Goal: Communication & Community: Share content

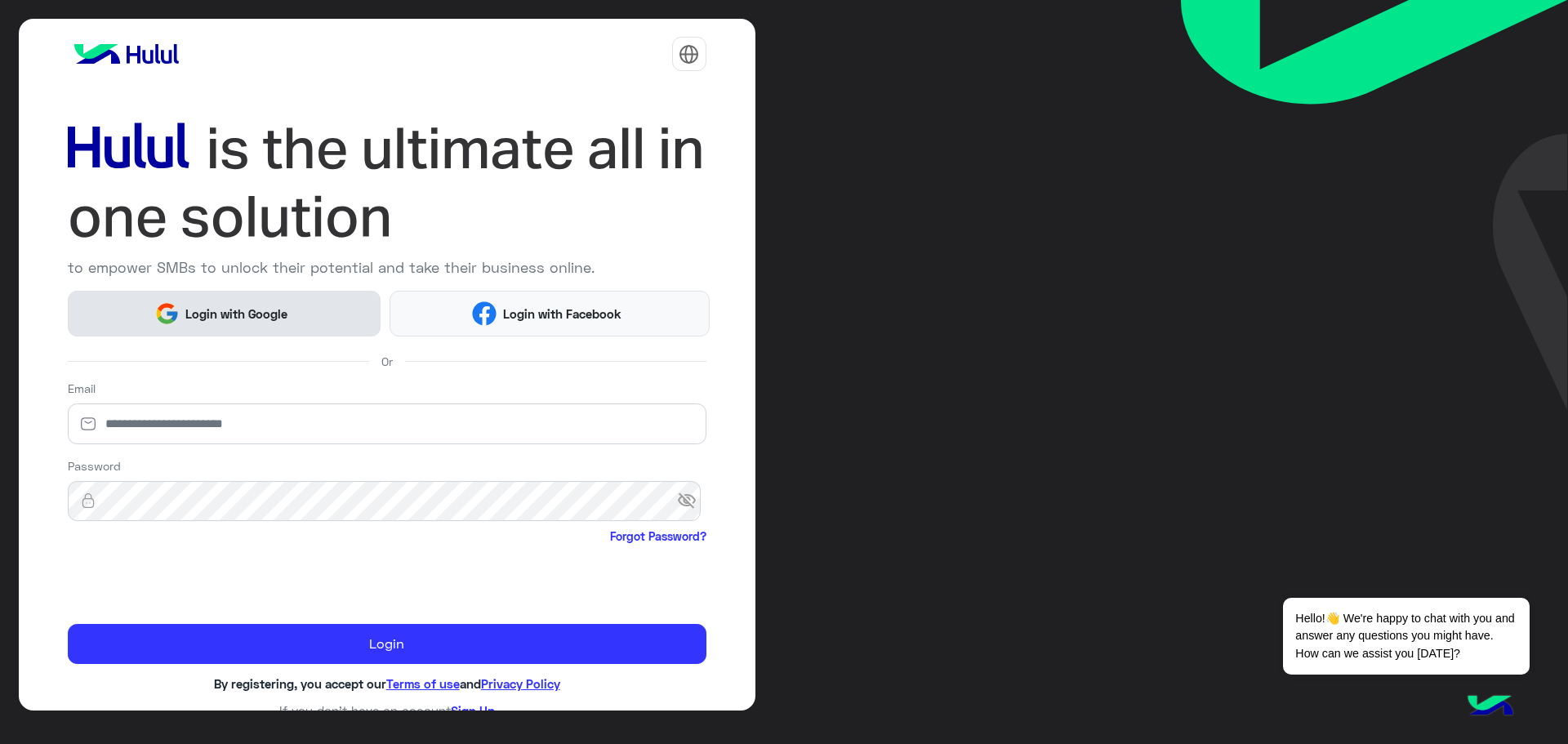
click at [267, 305] on span "Login with Google" at bounding box center [236, 314] width 114 height 19
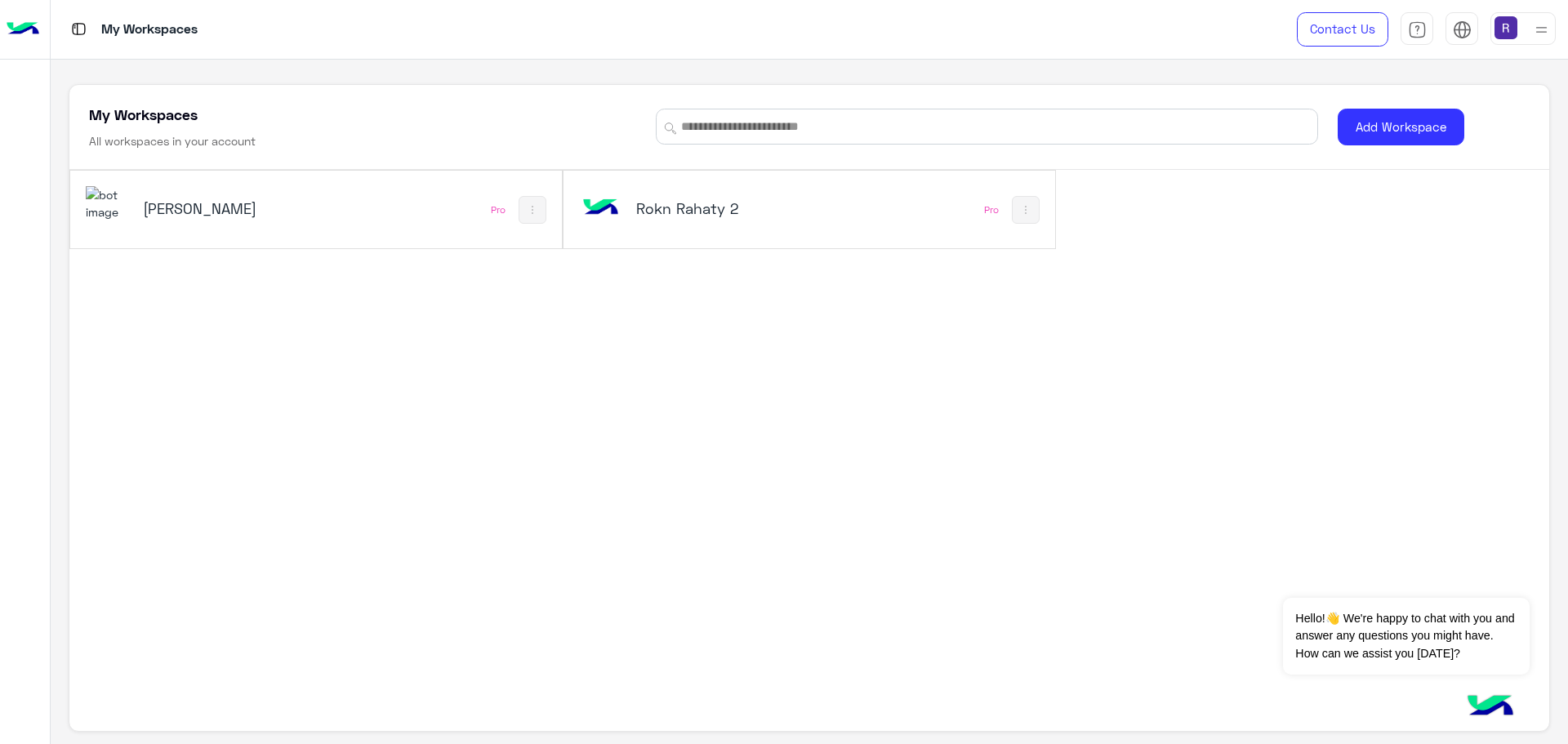
click at [190, 217] on h5 "[PERSON_NAME]" at bounding box center [225, 207] width 166 height 20
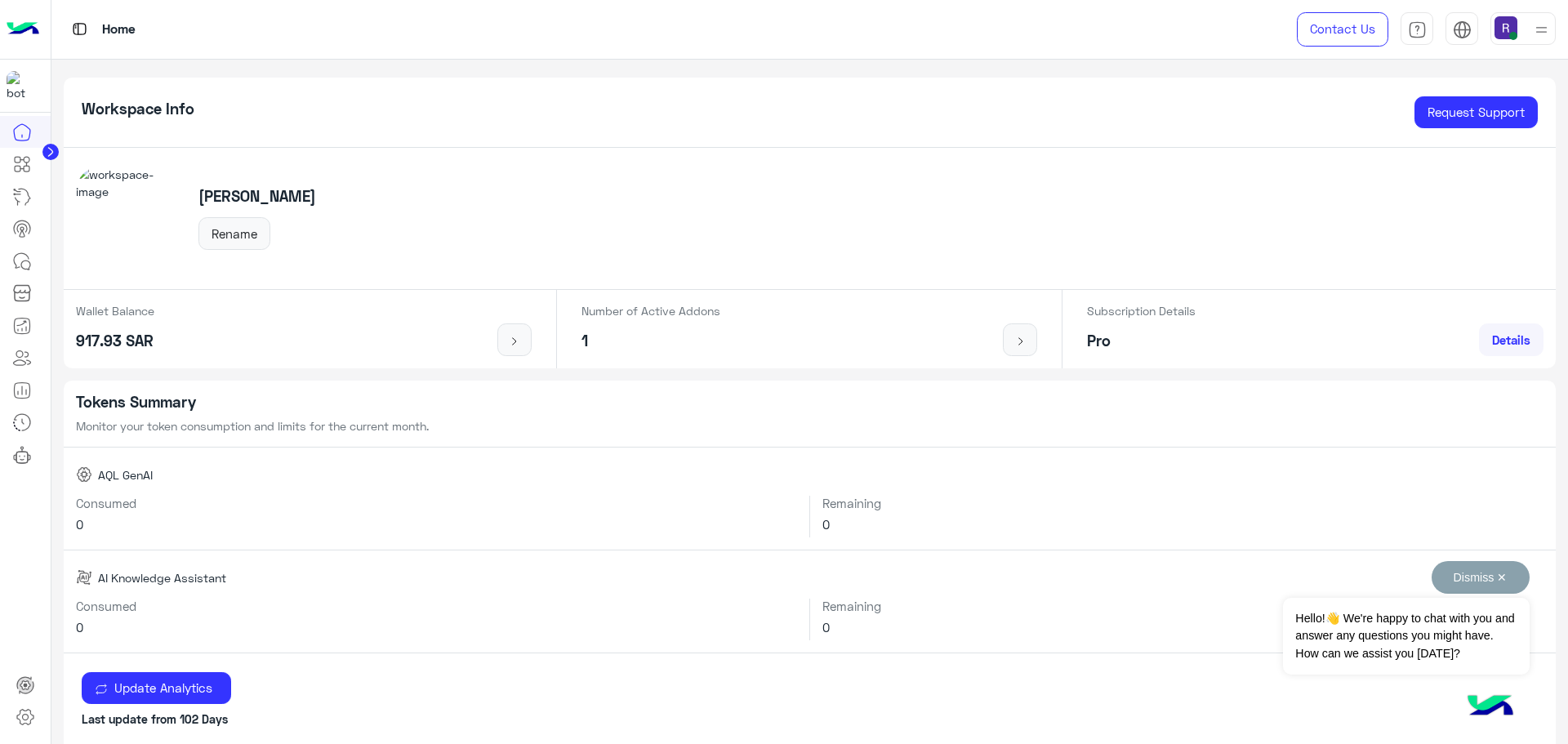
click at [1501, 573] on button "Dismiss ✕" at bounding box center [1480, 577] width 98 height 32
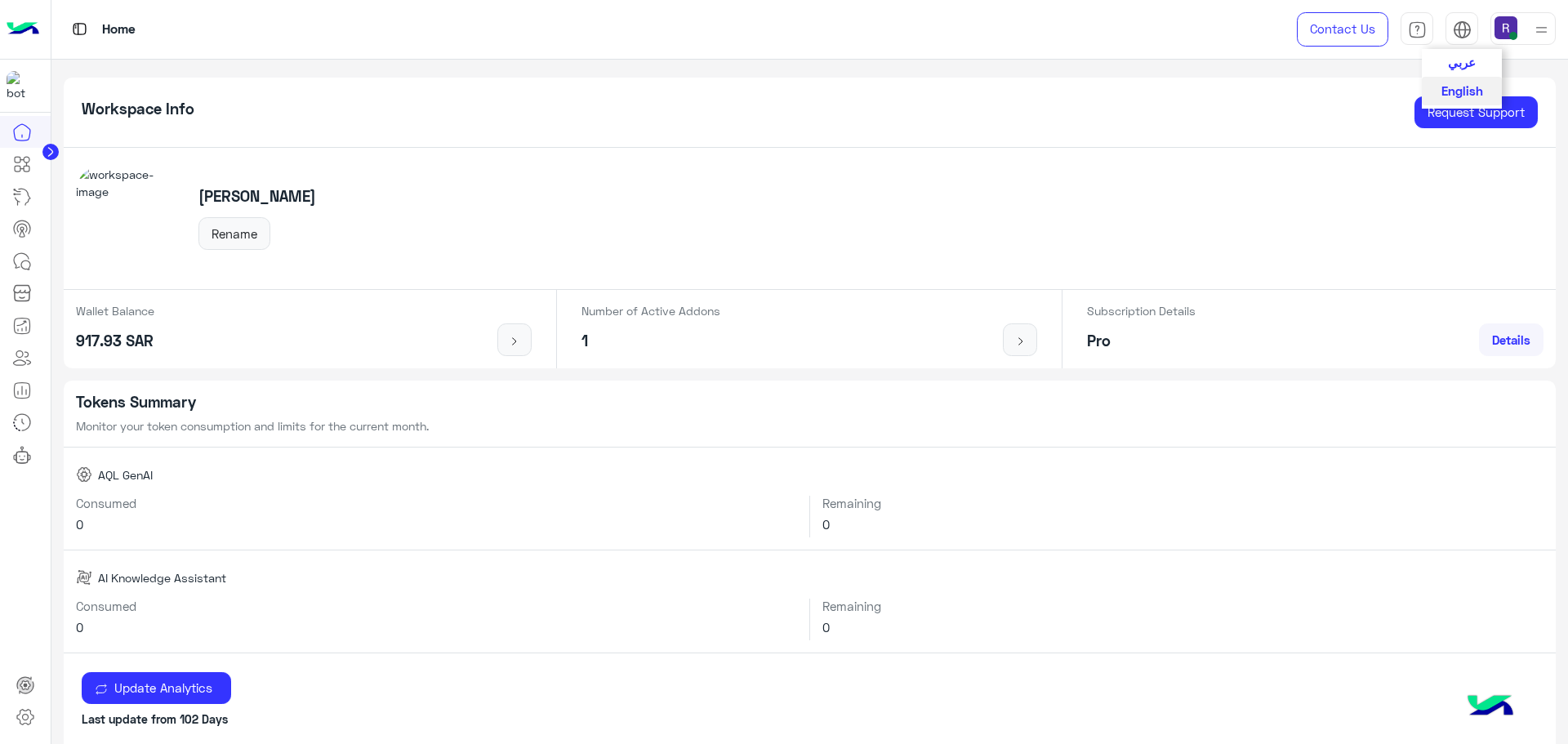
click at [1463, 57] on span "عربي" at bounding box center [1461, 61] width 28 height 15
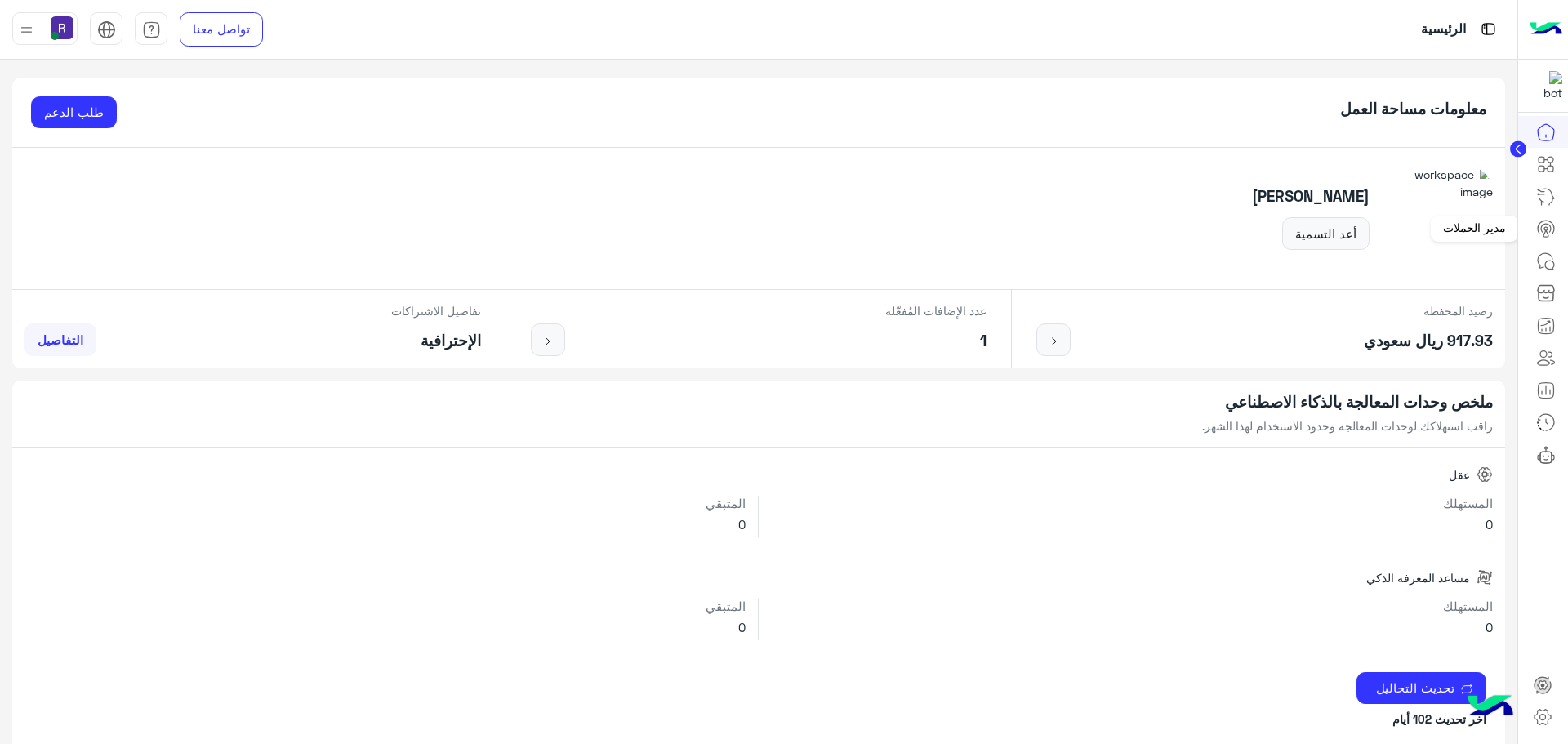
click at [1551, 226] on icon at bounding box center [1545, 228] width 20 height 20
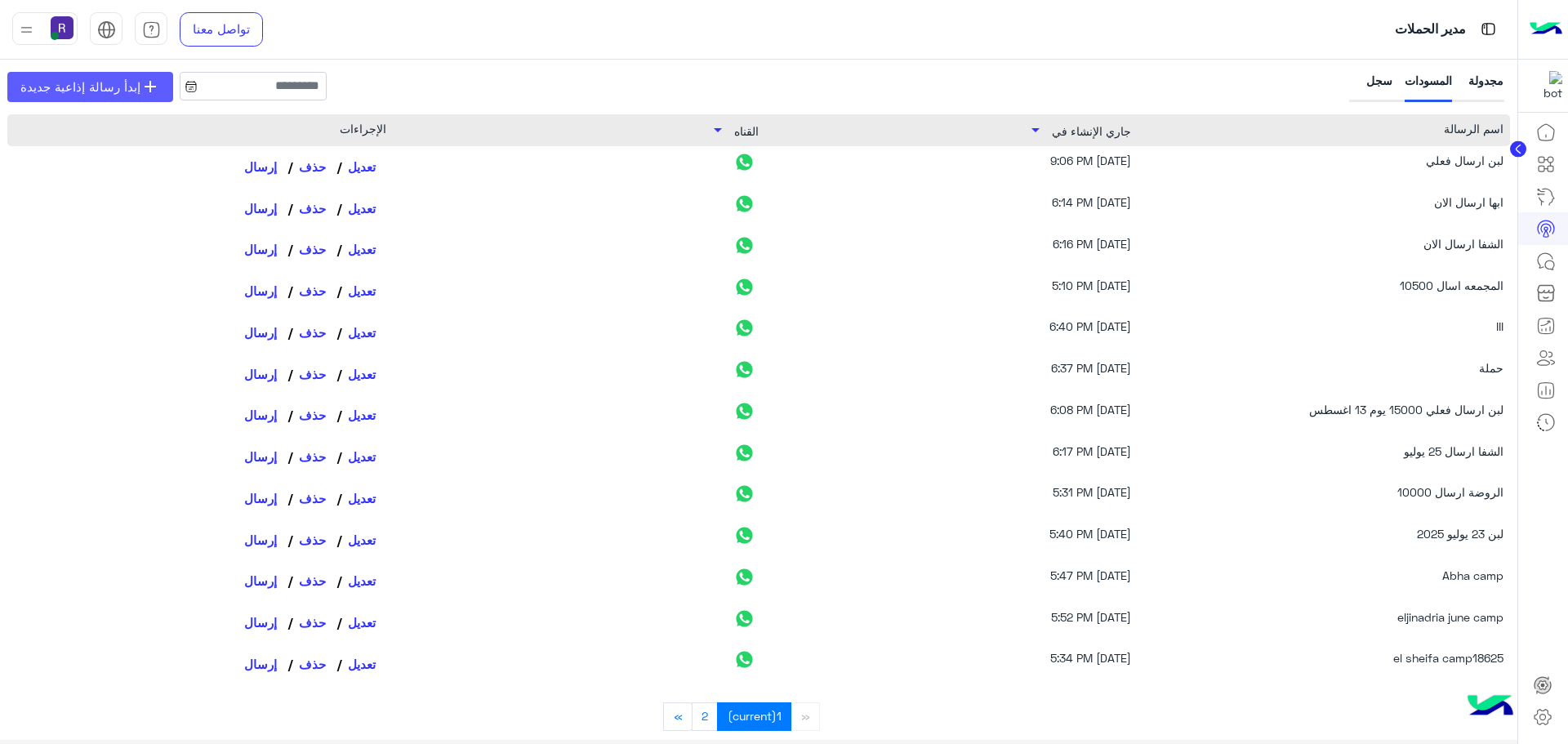
click at [85, 86] on span "إبدأ رسالة إذاعية جديدة" at bounding box center [80, 87] width 120 height 19
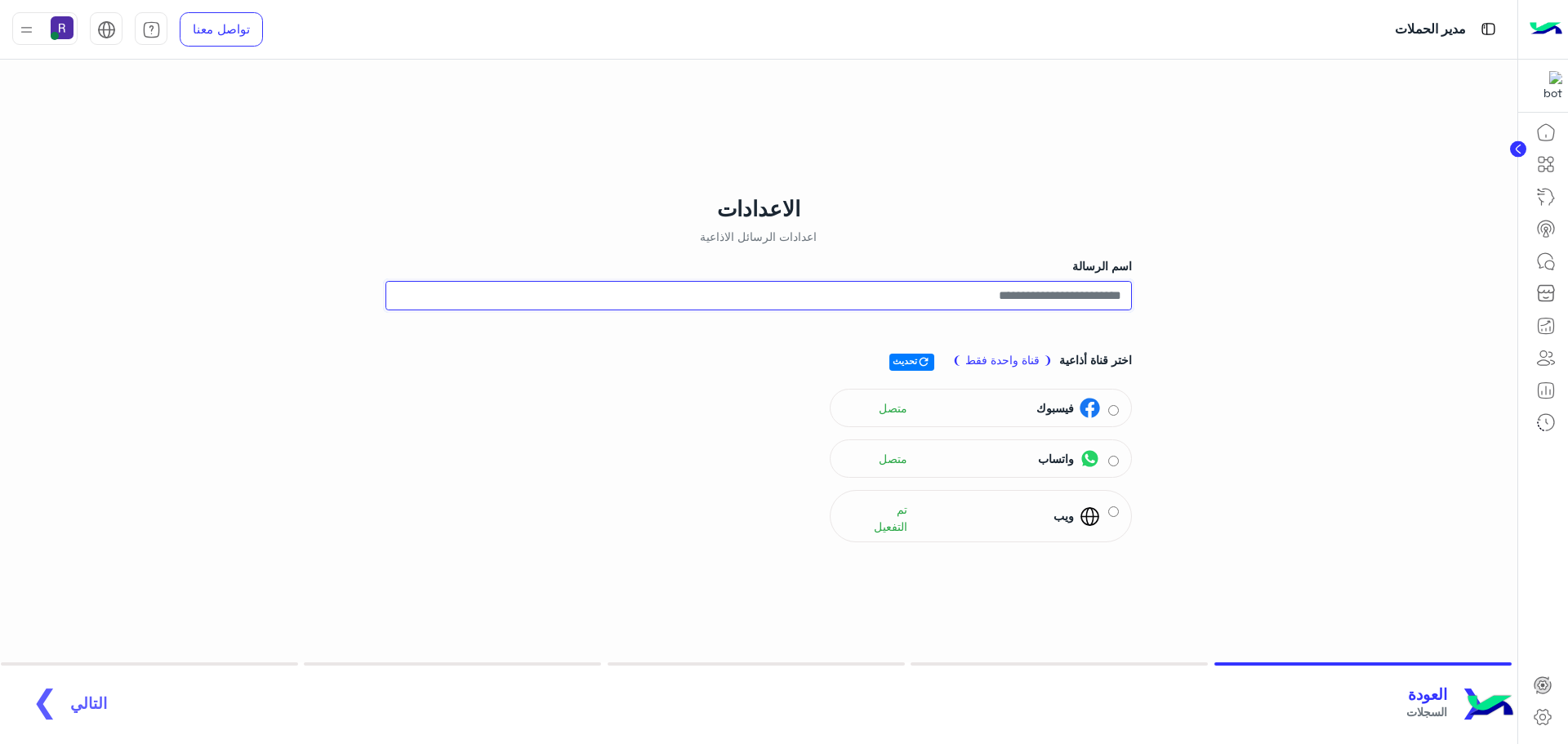
click at [1085, 296] on input "اسم الرسالة" at bounding box center [759, 295] width 746 height 29
type input "*"
type input "**********"
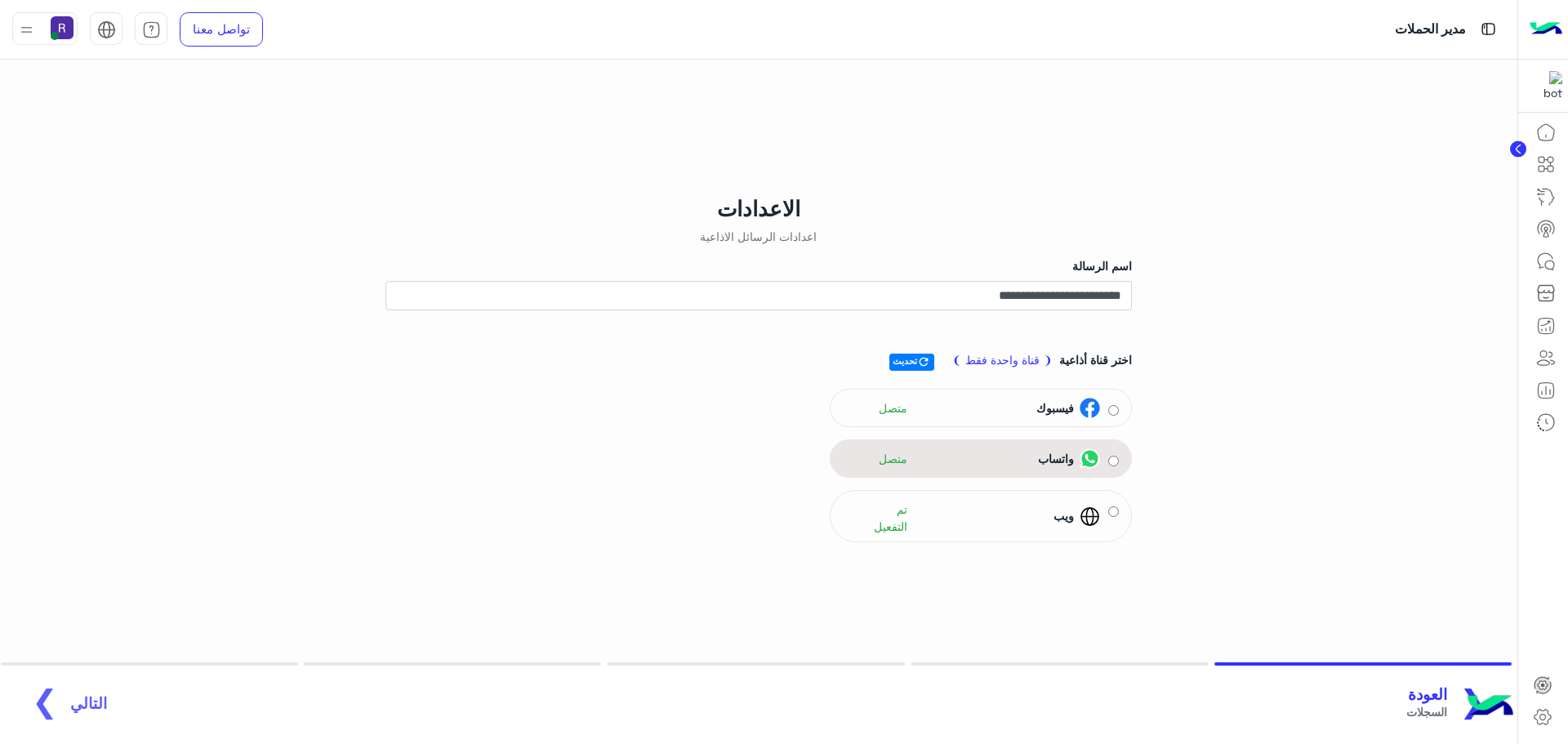
click at [1101, 460] on div "واتساب متصل" at bounding box center [980, 458] width 276 height 25
click at [78, 702] on span "التالي" at bounding box center [88, 695] width 37 height 19
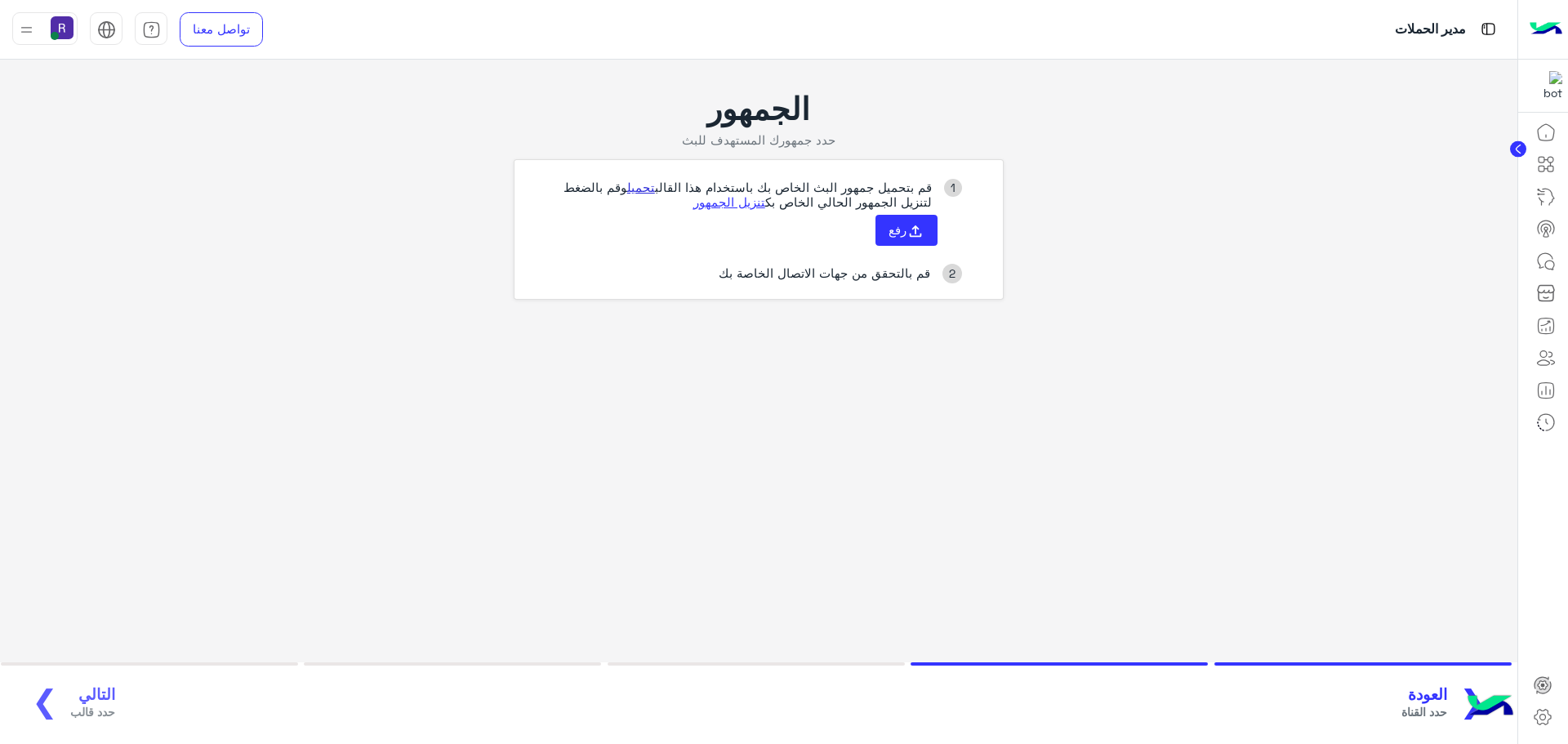
click at [642, 185] on link "تحميل" at bounding box center [641, 186] width 28 height 15
click at [895, 240] on button "رفع" at bounding box center [906, 230] width 62 height 31
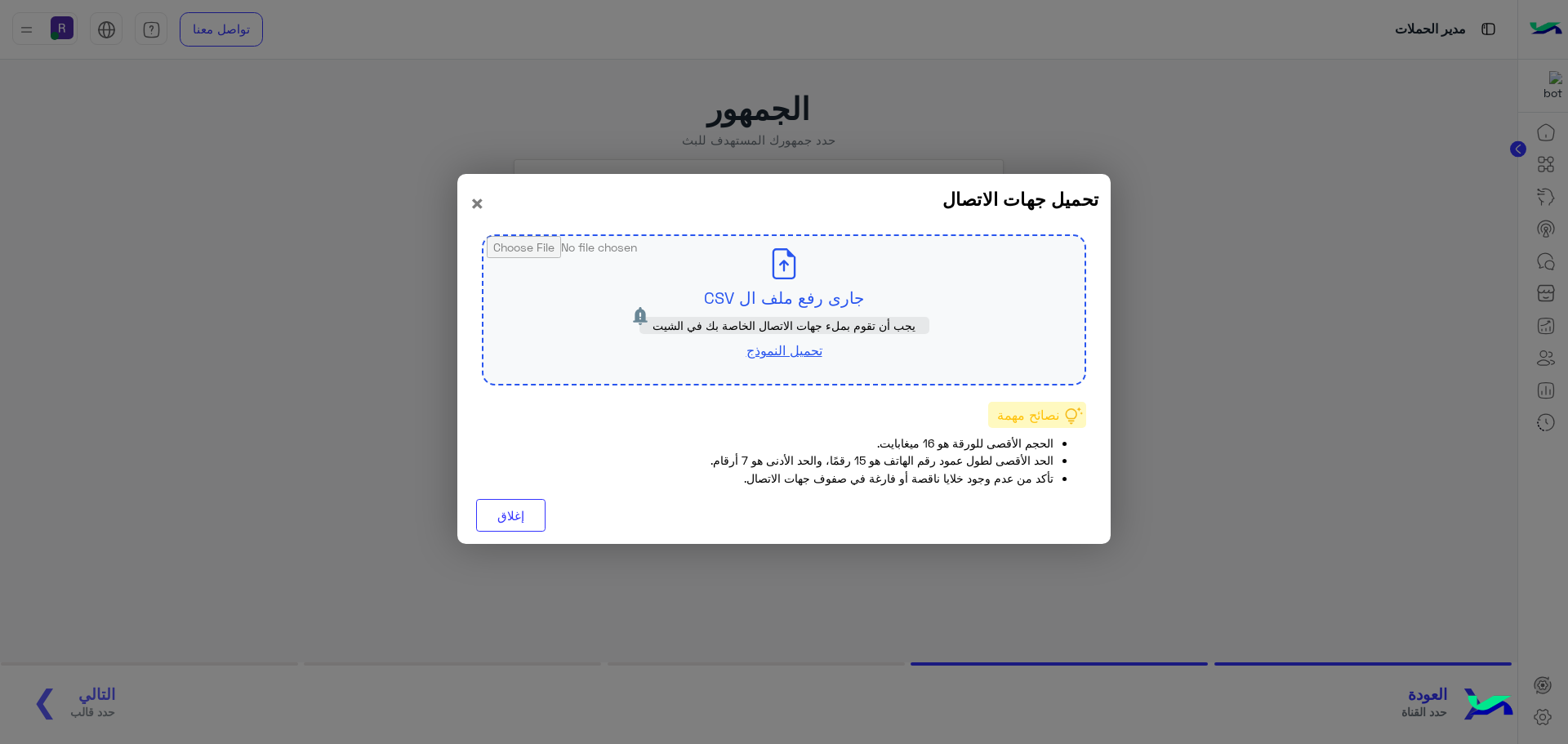
click at [801, 311] on input "file" at bounding box center [784, 309] width 601 height 148
type input "**********"
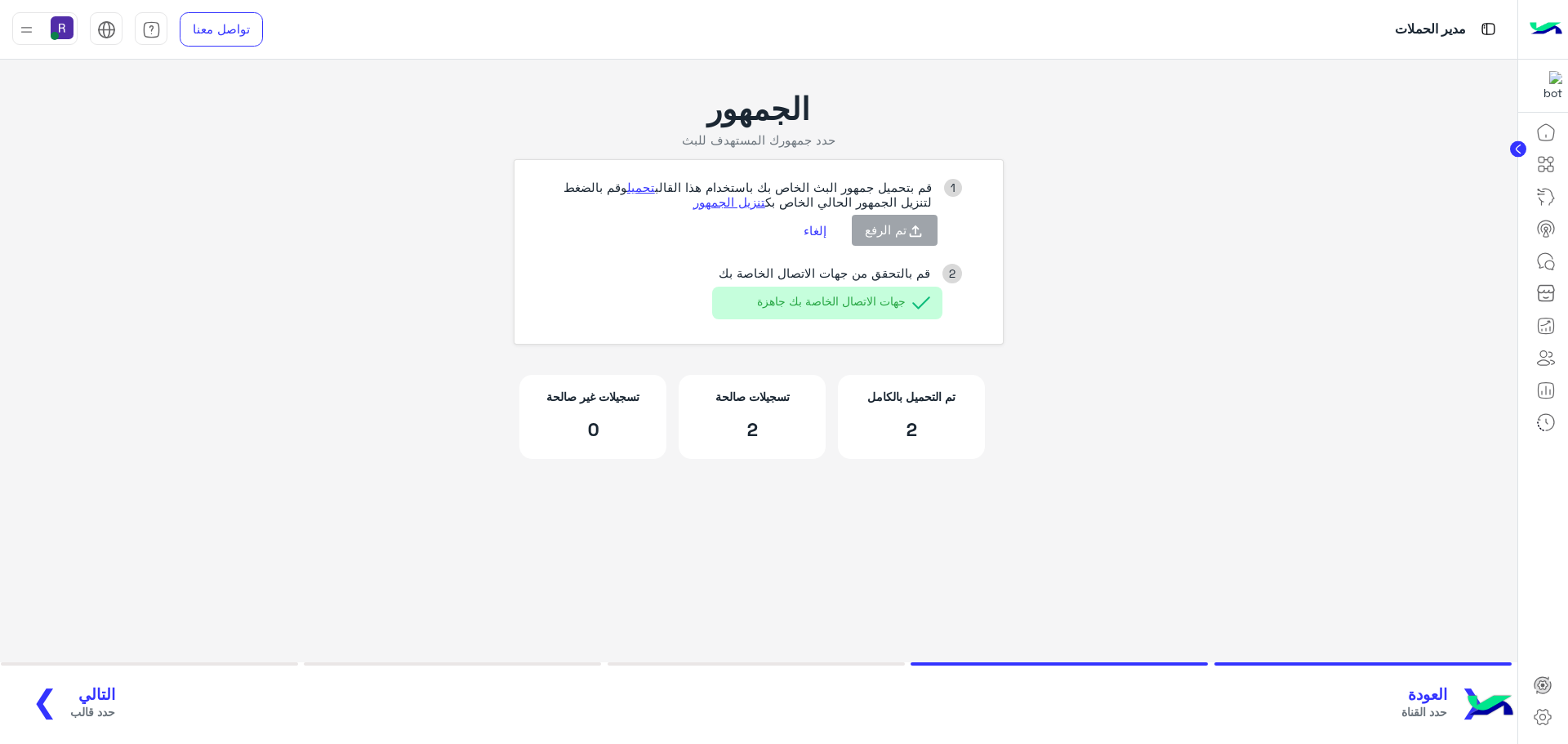
click at [97, 690] on span "التالي" at bounding box center [92, 695] width 45 height 19
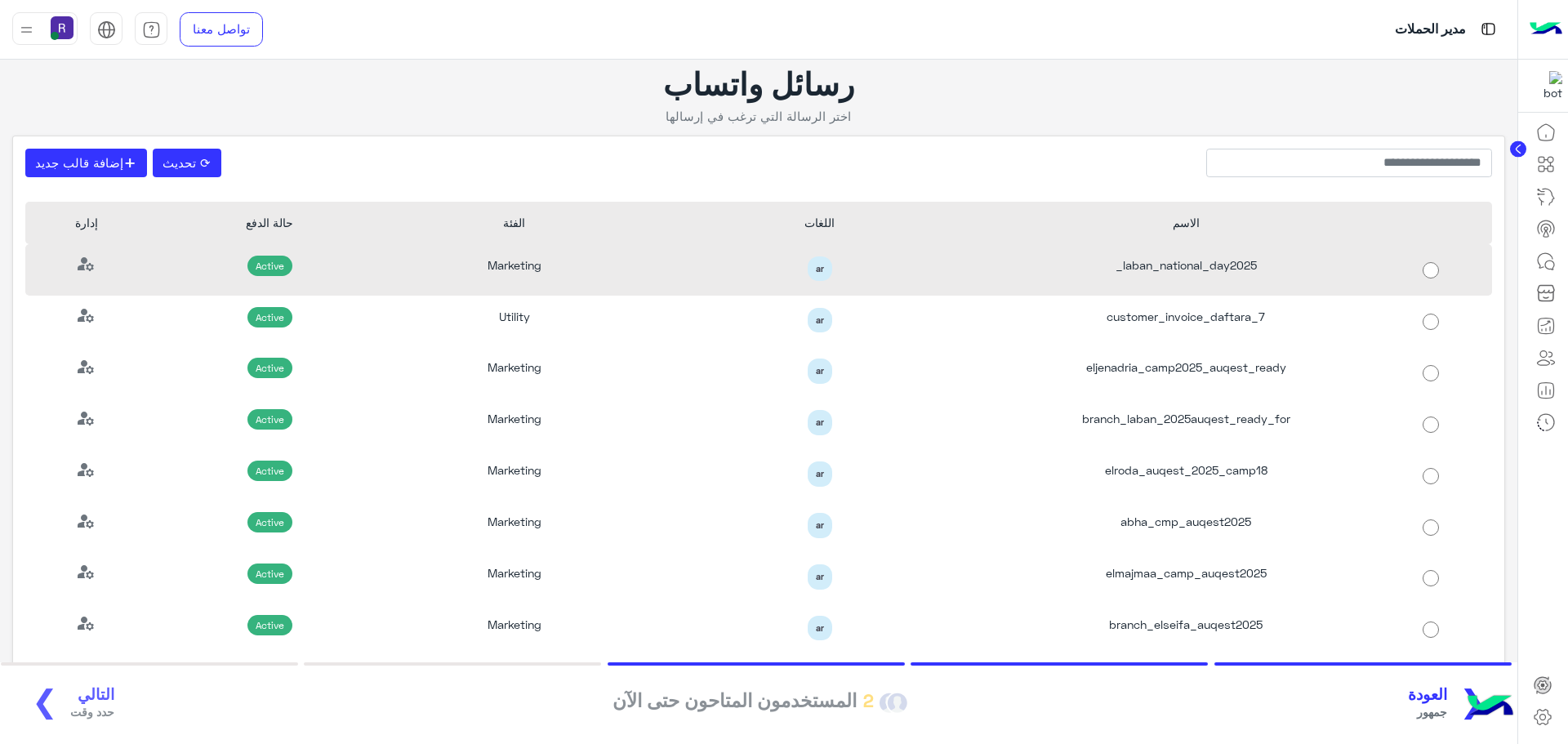
click at [1341, 271] on div "laban_national_day2025_" at bounding box center [1186, 270] width 367 height 51
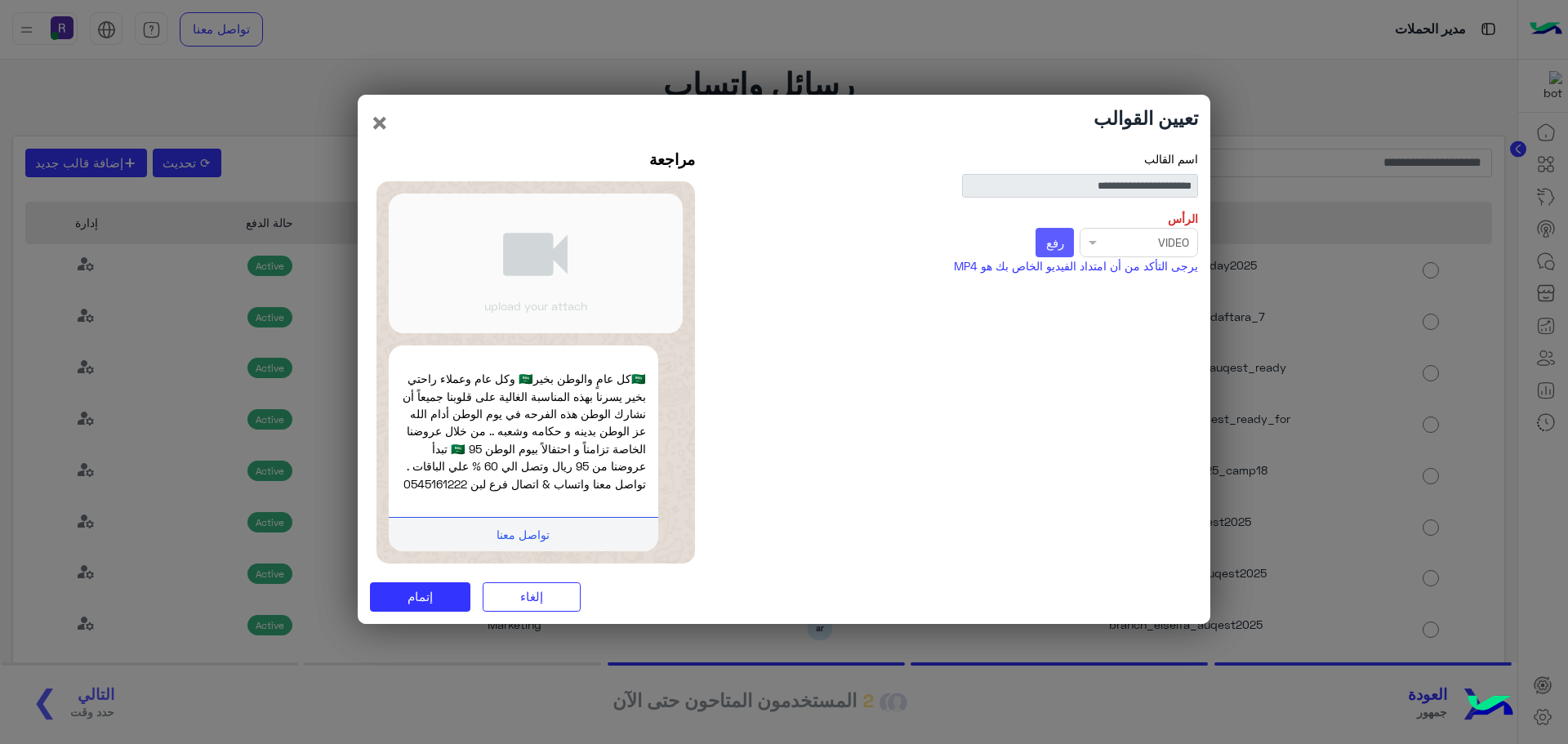
click at [1046, 238] on span "رفع" at bounding box center [1054, 242] width 18 height 15
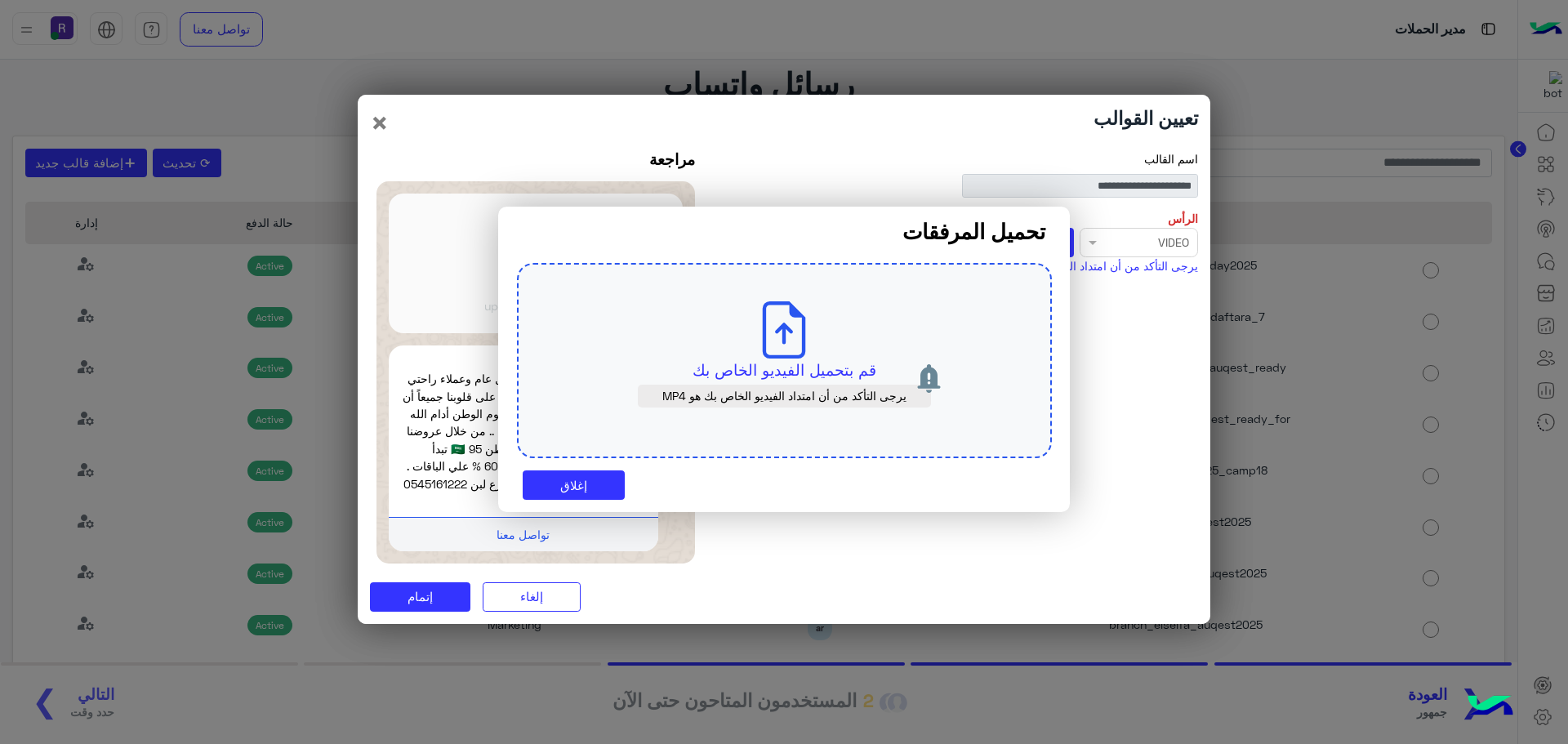
click at [838, 367] on p "قم بتحميل الفيديو الخاص بك" at bounding box center [784, 369] width 458 height 23
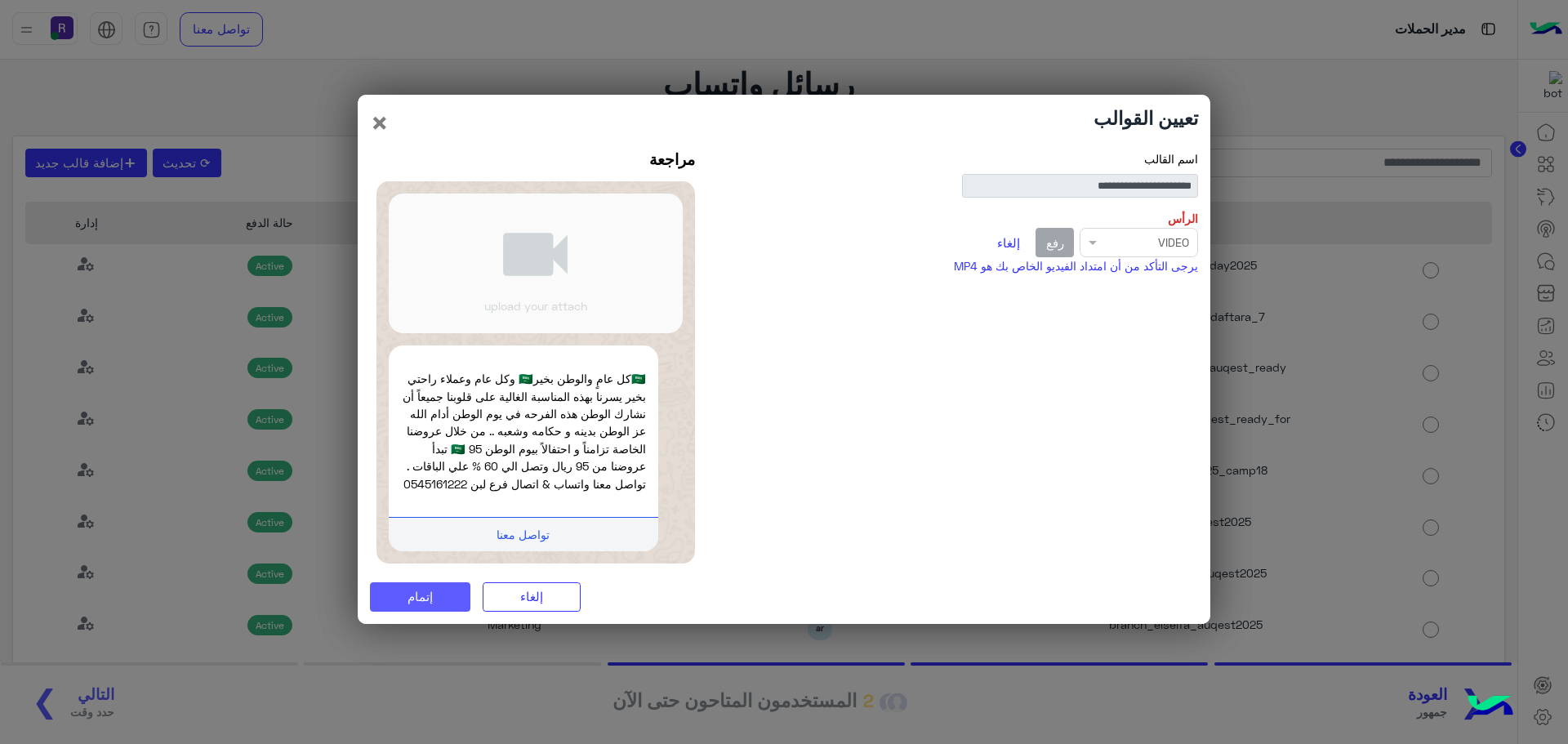
click at [438, 600] on button "إتمام" at bounding box center [420, 596] width 101 height 29
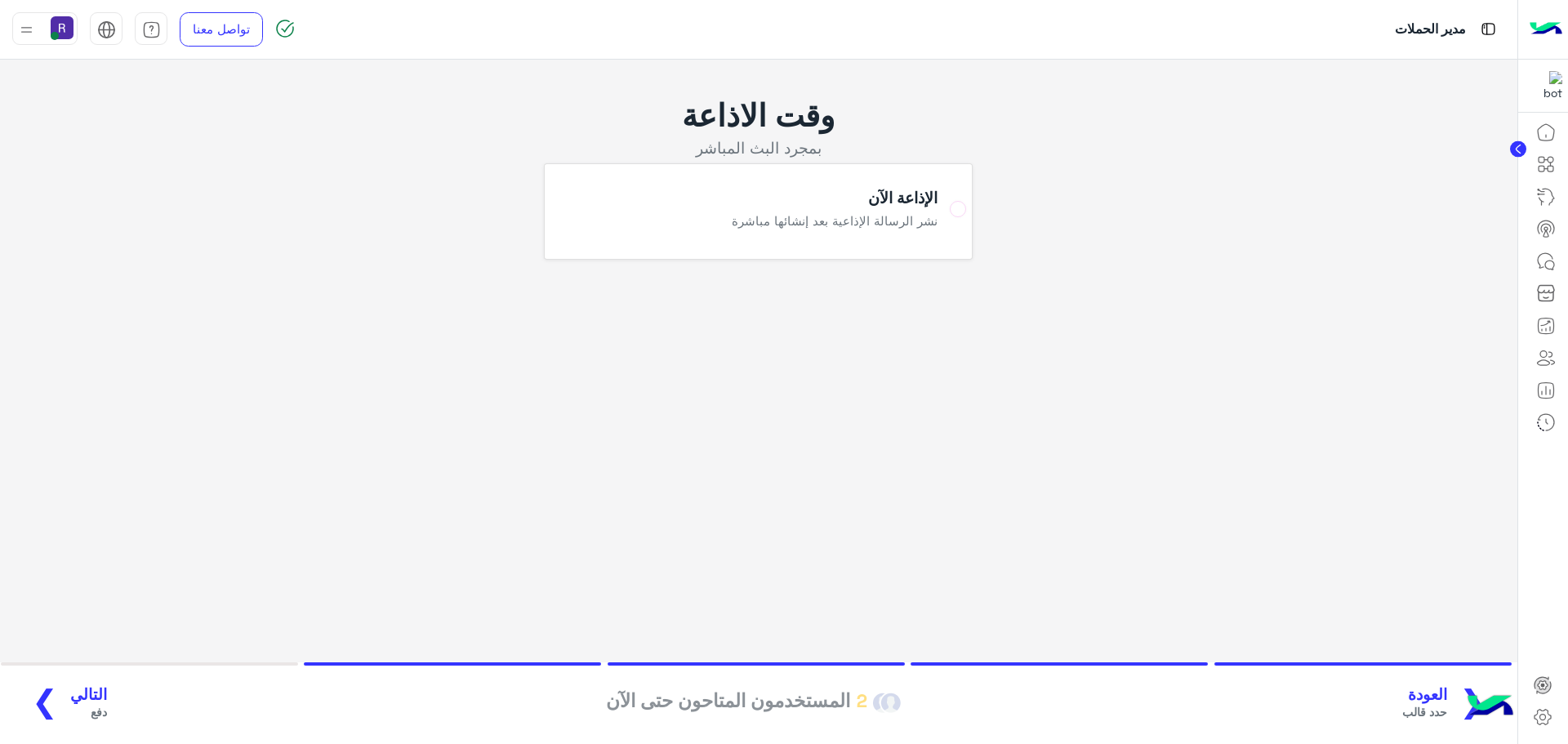
click at [71, 689] on span "التالي" at bounding box center [88, 695] width 37 height 19
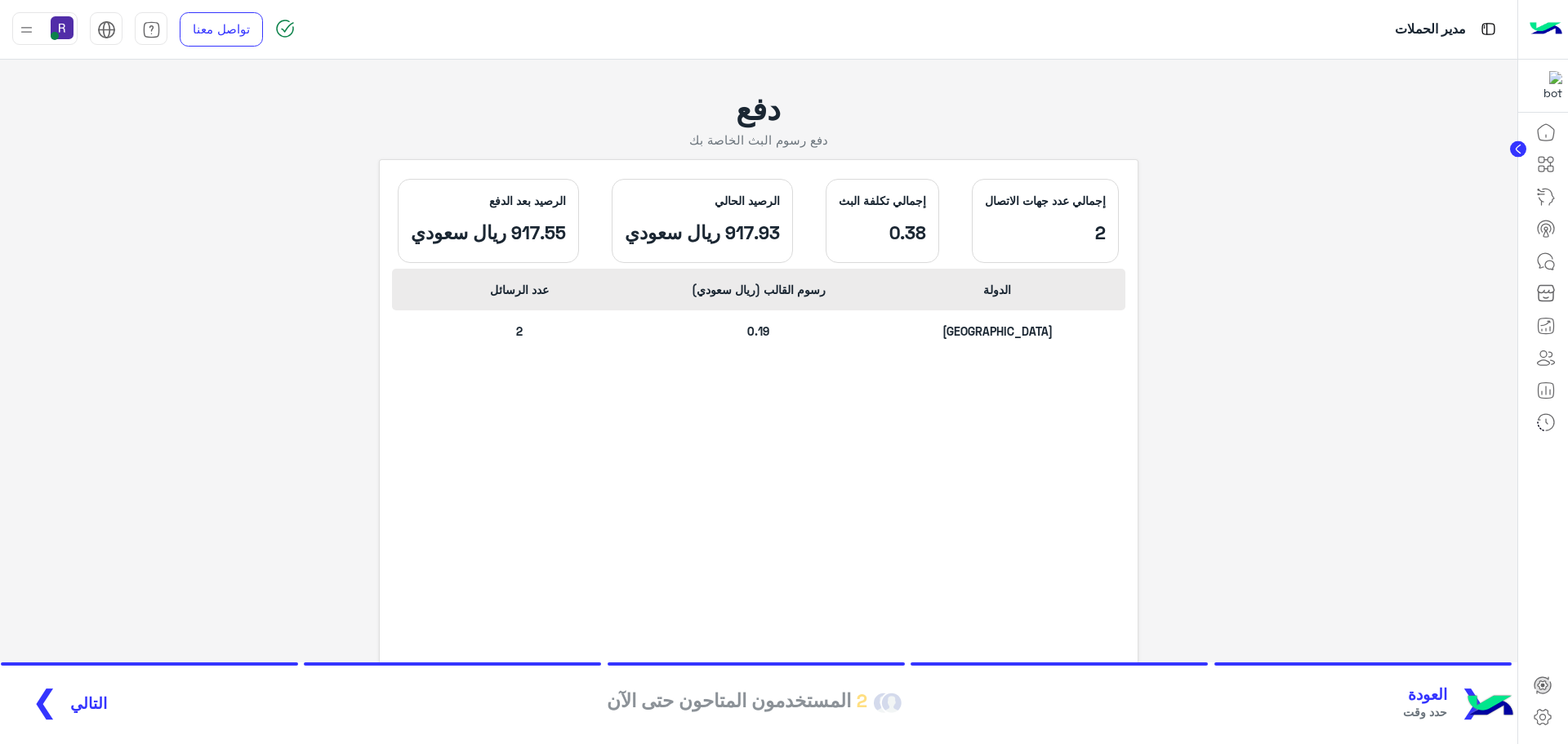
click at [71, 706] on span "التالي" at bounding box center [88, 703] width 37 height 19
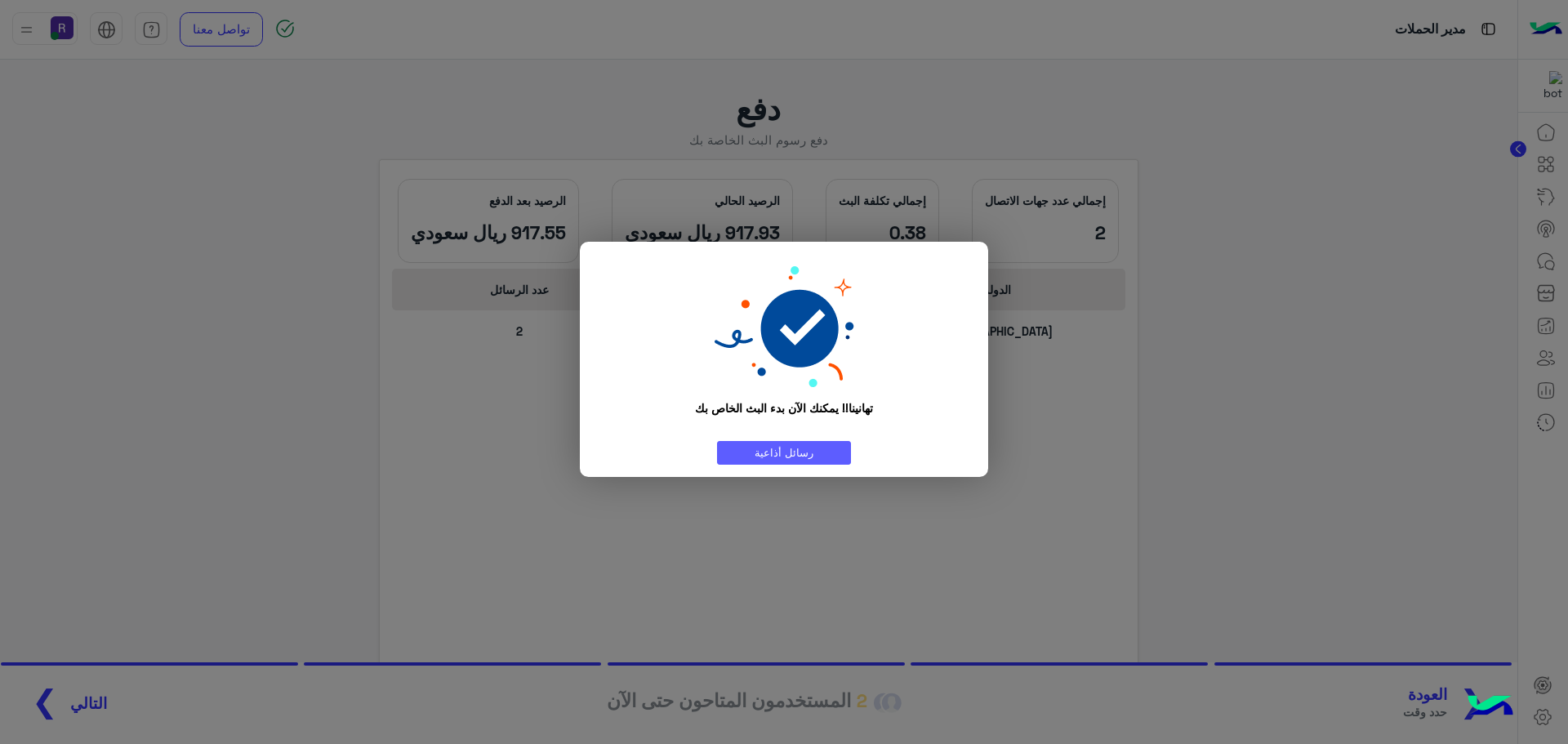
click at [816, 449] on link "رسائل أذاعية" at bounding box center [784, 453] width 134 height 24
